Goal: Task Accomplishment & Management: Manage account settings

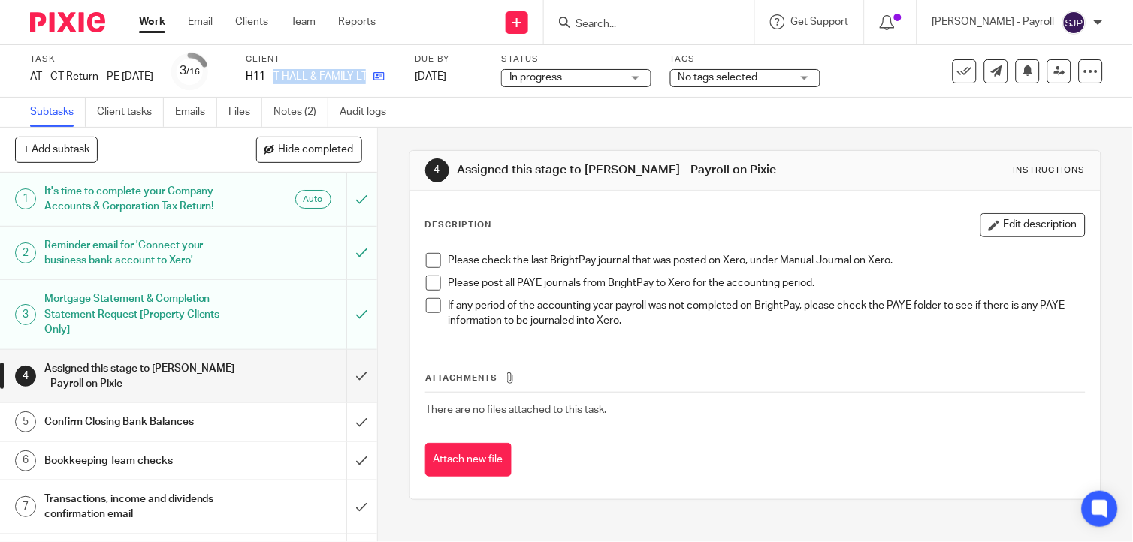
drag, startPoint x: 300, startPoint y: 77, endPoint x: 394, endPoint y: 73, distance: 94.0
click at [394, 73] on div "H11 - T HALL & FAMILY LTD" at bounding box center [321, 76] width 150 height 15
copy div "T HALL & FAMILY LTD"
click at [430, 261] on span at bounding box center [433, 260] width 15 height 15
click at [430, 276] on span at bounding box center [433, 283] width 15 height 15
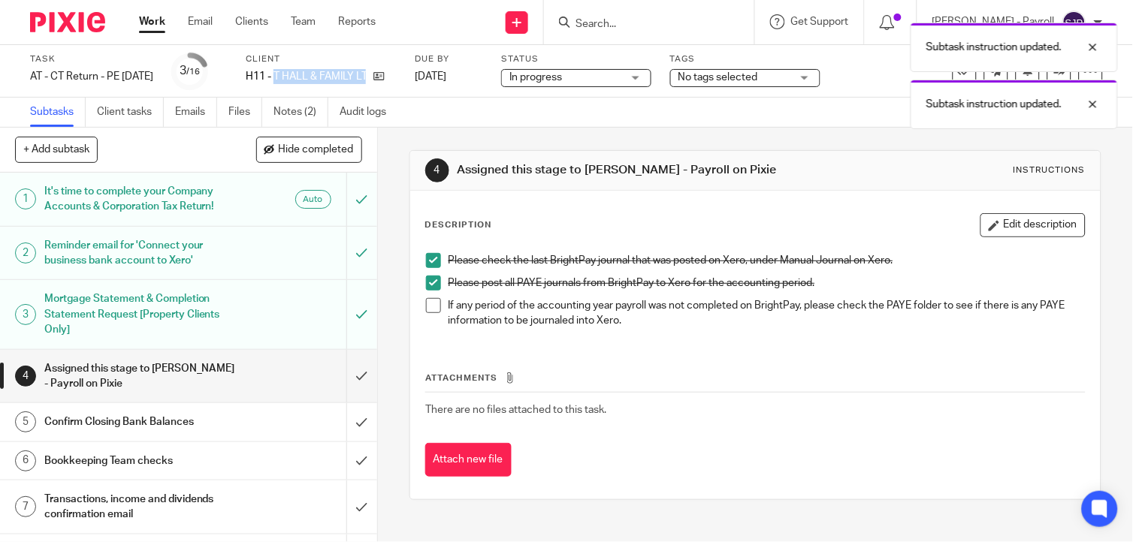
click at [428, 298] on span at bounding box center [433, 305] width 15 height 15
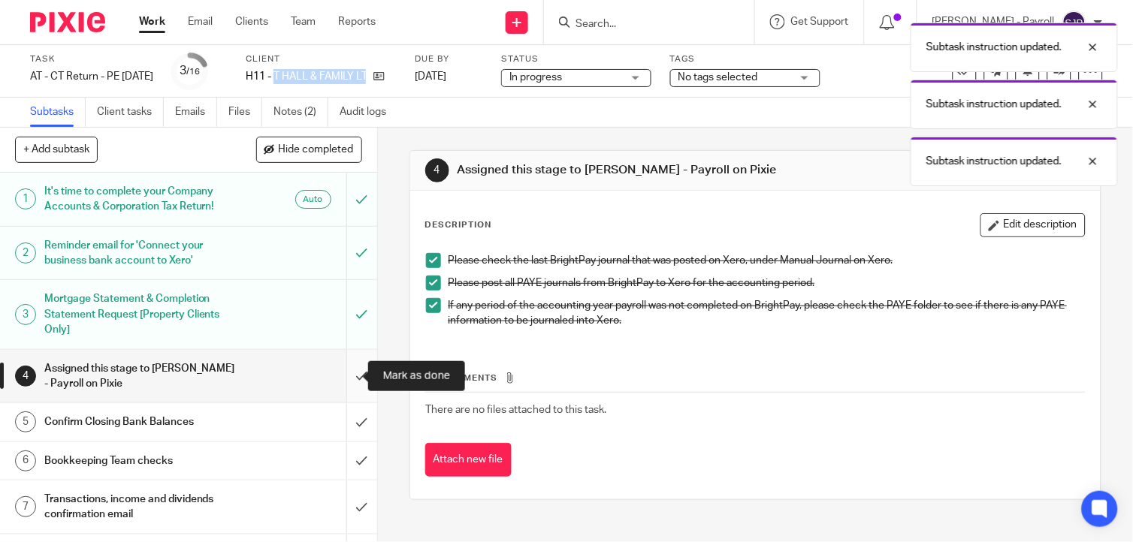
click at [346, 376] on input "submit" at bounding box center [188, 376] width 377 height 53
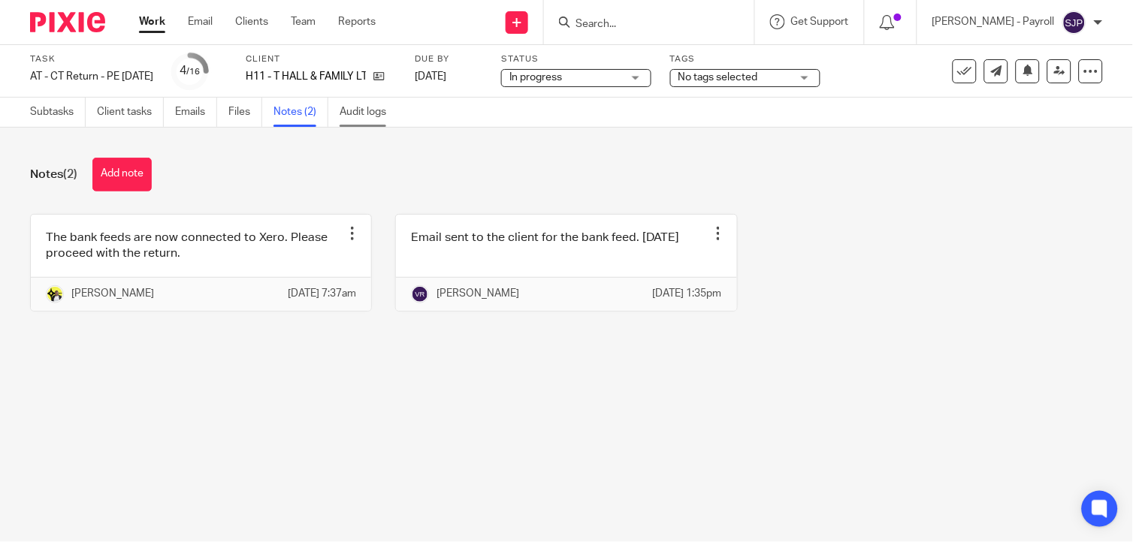
click at [364, 113] on link "Audit logs" at bounding box center [369, 112] width 58 height 29
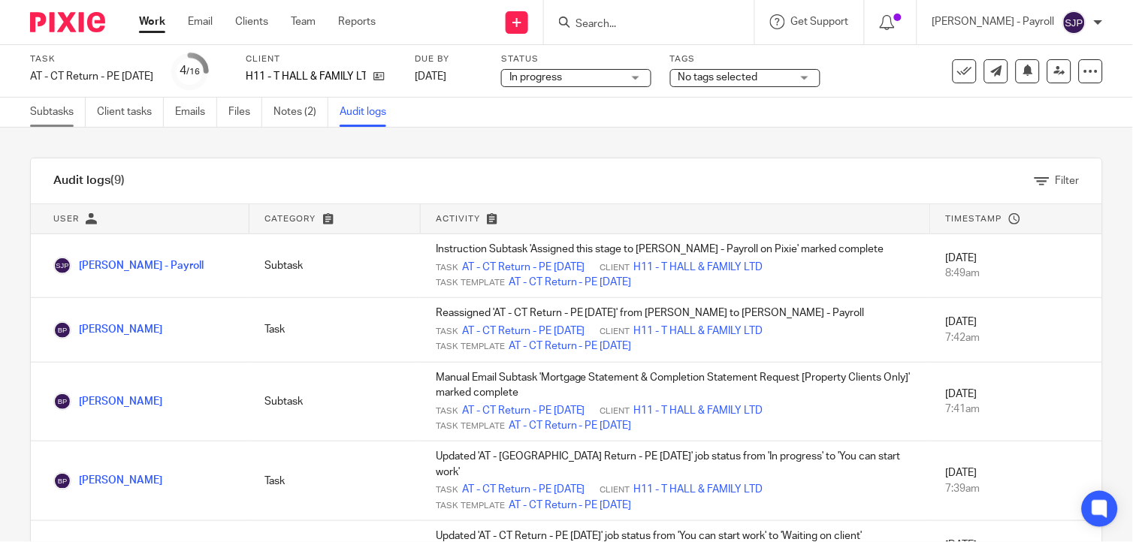
click at [64, 117] on link "Subtasks" at bounding box center [58, 112] width 56 height 29
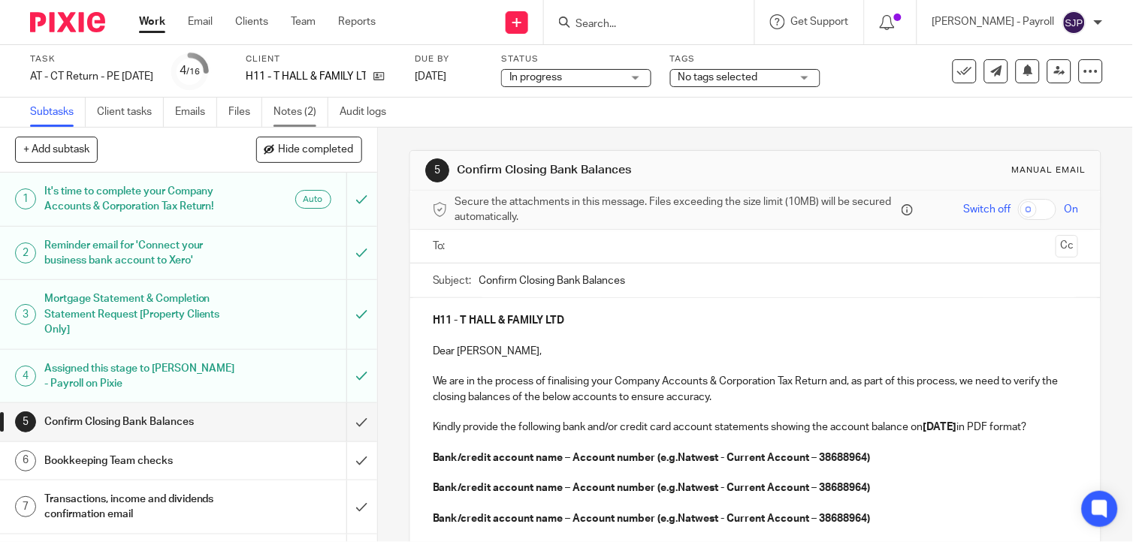
click at [308, 115] on link "Notes (2)" at bounding box center [300, 112] width 55 height 29
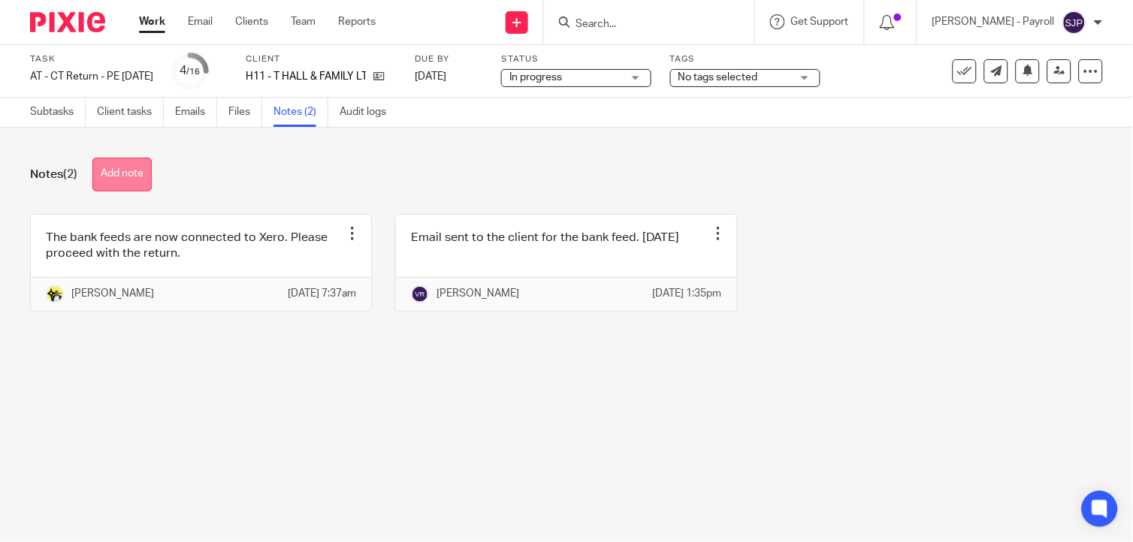
click at [121, 163] on button "Add note" at bounding box center [121, 175] width 59 height 34
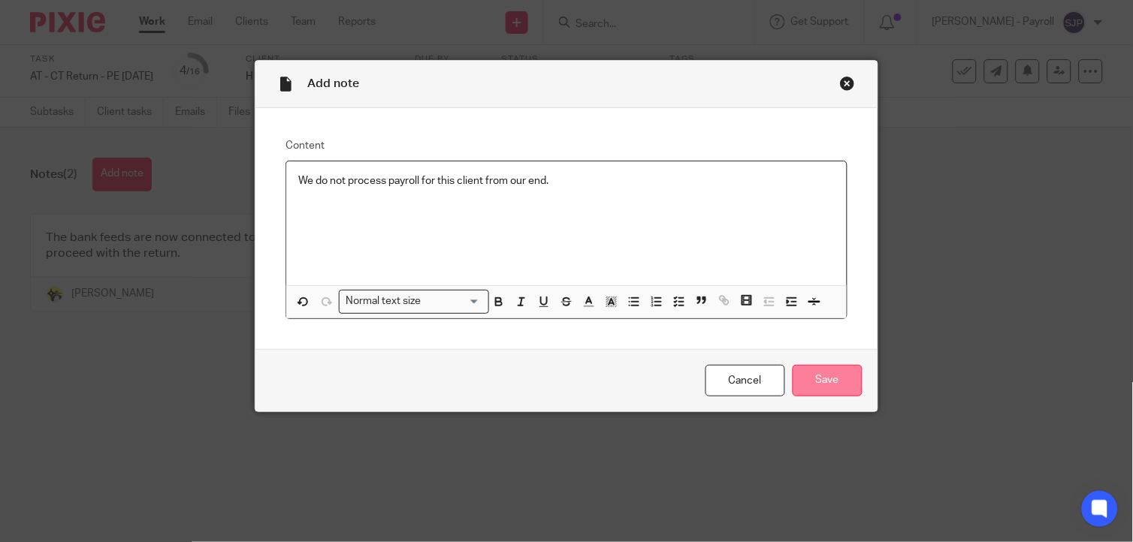
click at [816, 384] on input "Save" at bounding box center [828, 381] width 70 height 32
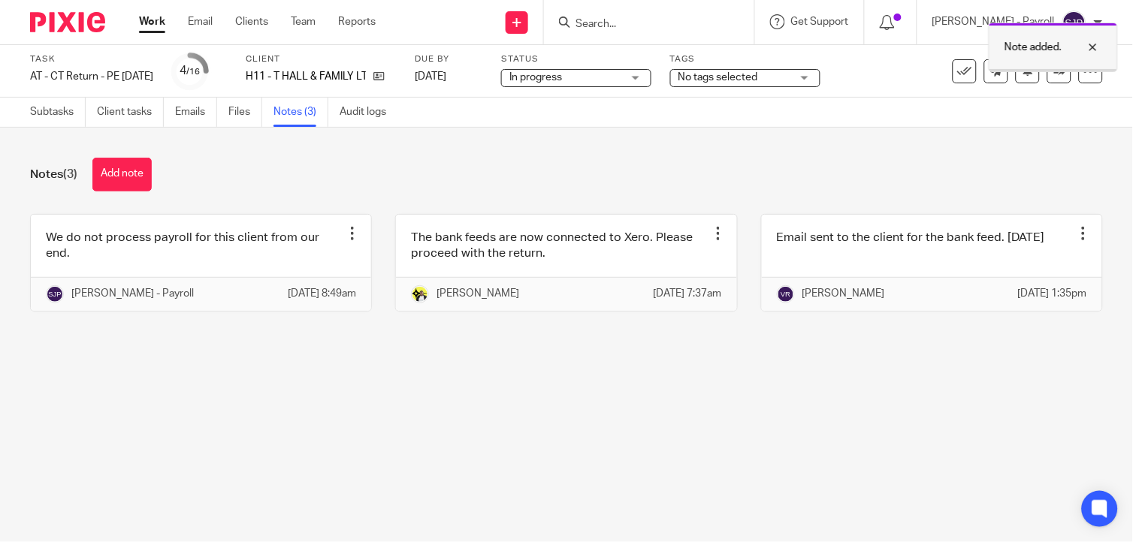
click at [1092, 44] on div at bounding box center [1081, 47] width 41 height 18
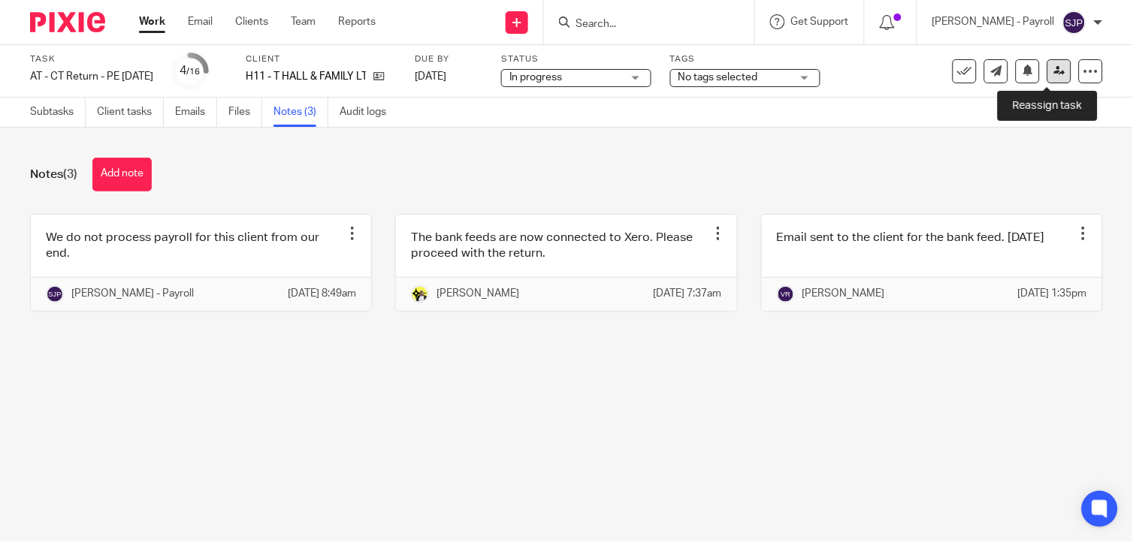
click at [1054, 76] on icon at bounding box center [1059, 70] width 11 height 11
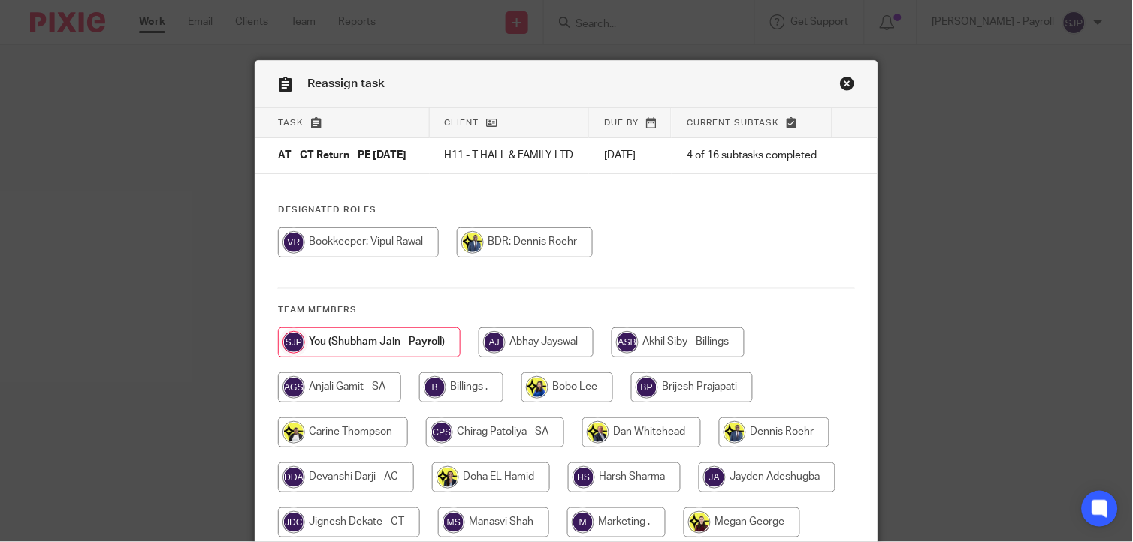
click at [316, 255] on input "radio" at bounding box center [358, 243] width 161 height 30
radio input "true"
click at [840, 83] on link "Close this dialog window" at bounding box center [847, 86] width 15 height 20
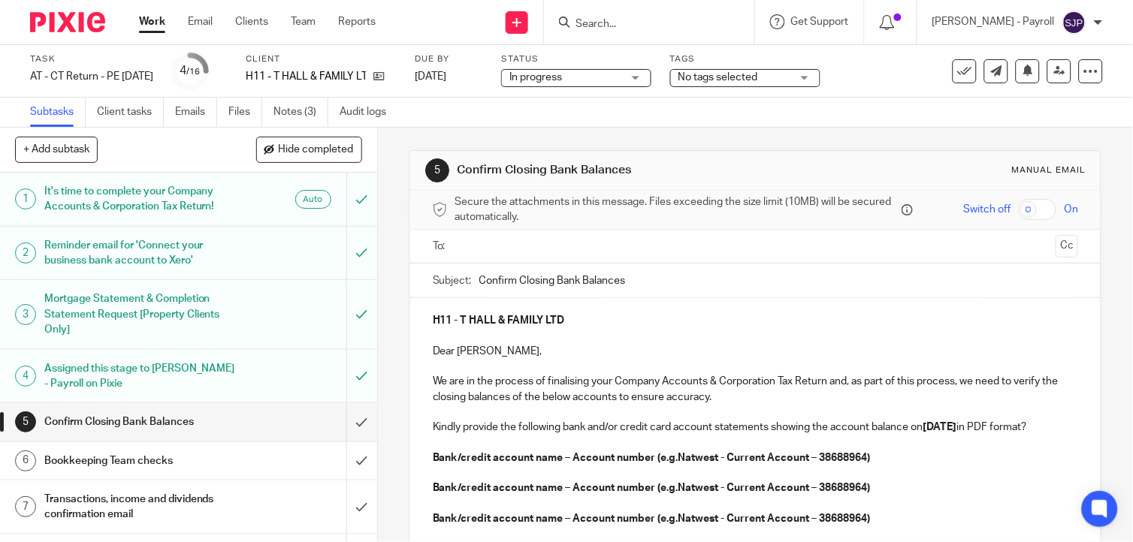
click at [382, 113] on link "Audit logs" at bounding box center [369, 112] width 58 height 29
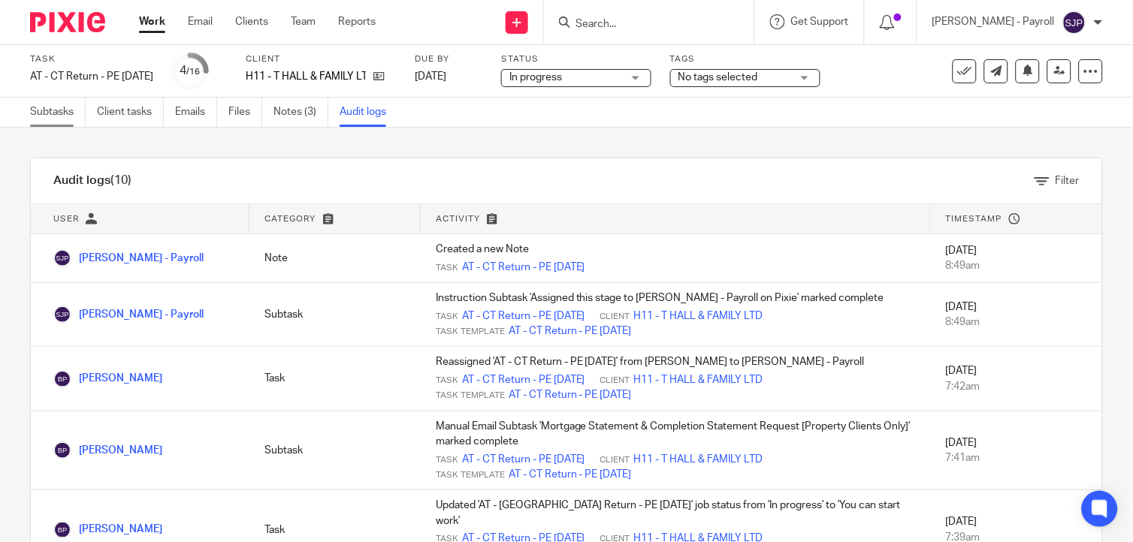
click at [68, 111] on link "Subtasks" at bounding box center [58, 112] width 56 height 29
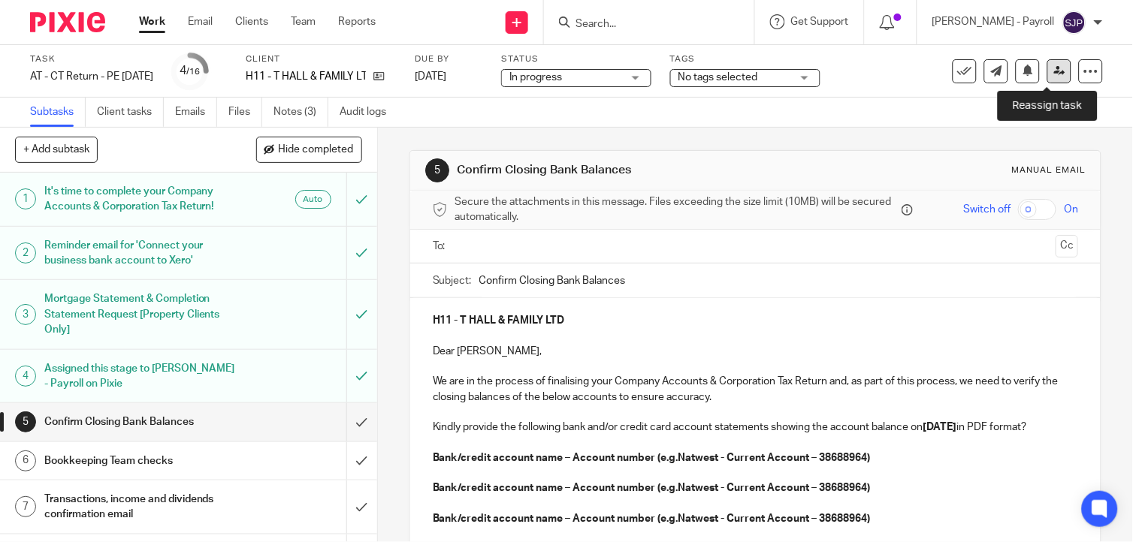
click at [1054, 74] on icon at bounding box center [1059, 70] width 11 height 11
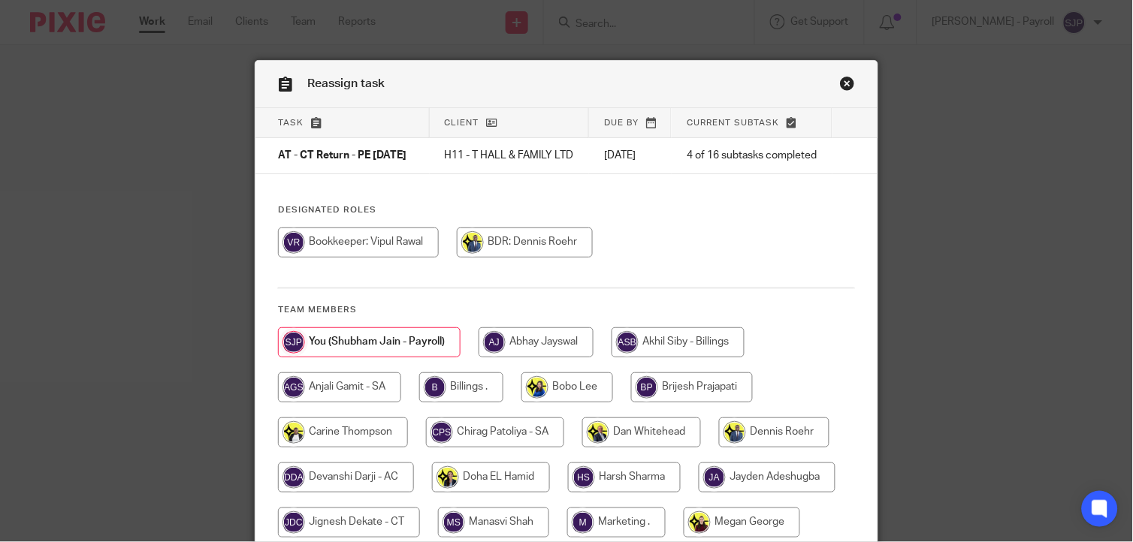
click at [384, 252] on input "radio" at bounding box center [358, 243] width 161 height 30
radio input "true"
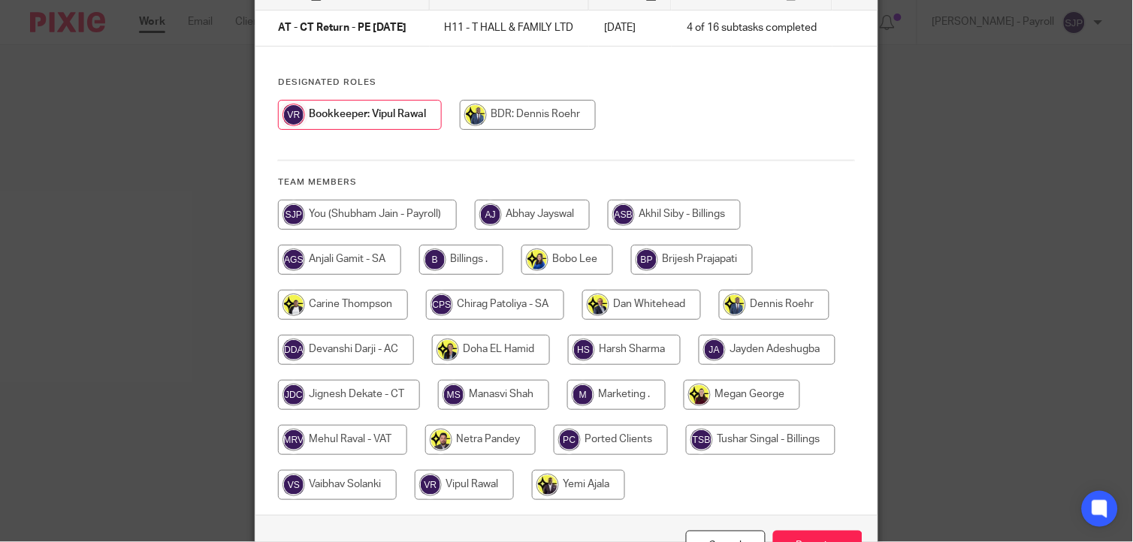
scroll to position [237, 0]
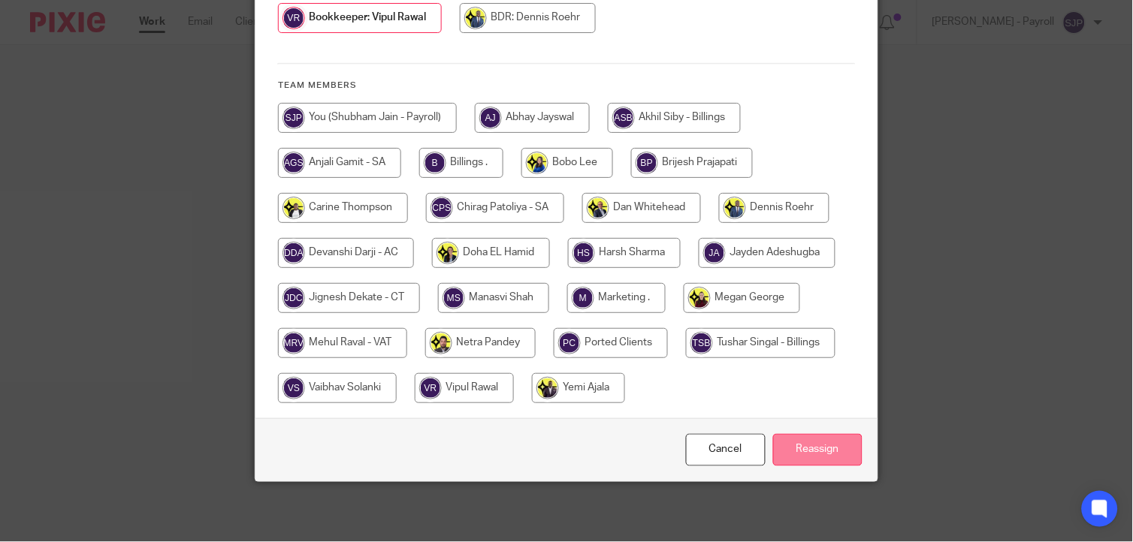
click at [812, 455] on input "Reassign" at bounding box center [817, 450] width 89 height 32
